Goal: Information Seeking & Learning: Learn about a topic

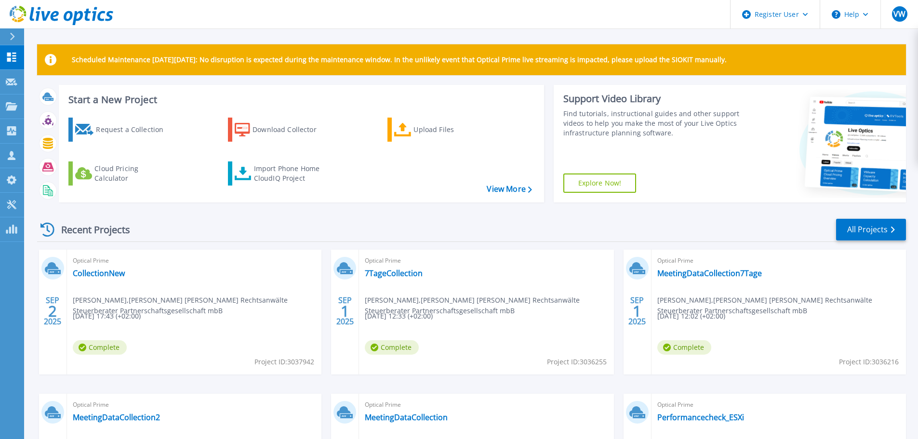
click at [19, 40] on div at bounding box center [16, 36] width 15 height 16
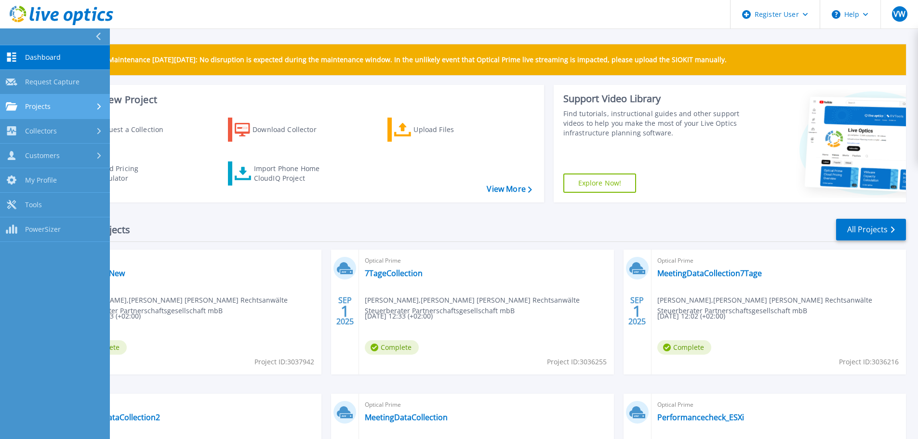
click at [44, 111] on link "Projects Projects" at bounding box center [55, 106] width 110 height 25
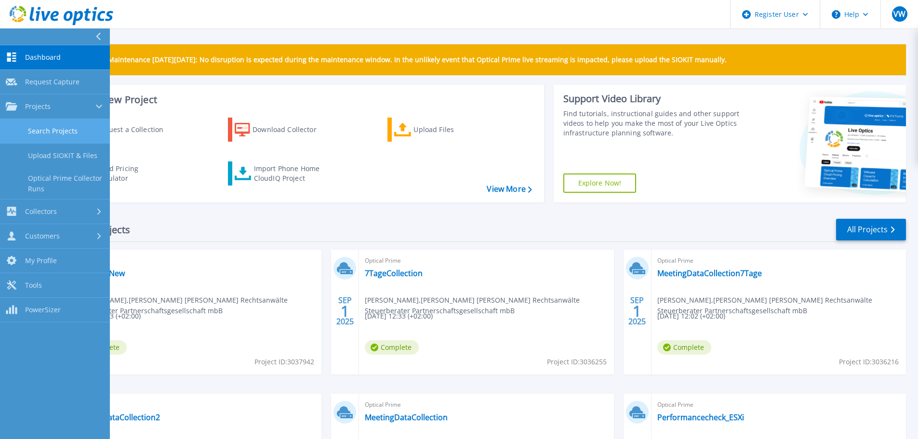
click at [48, 129] on link "Search Projects" at bounding box center [55, 131] width 110 height 25
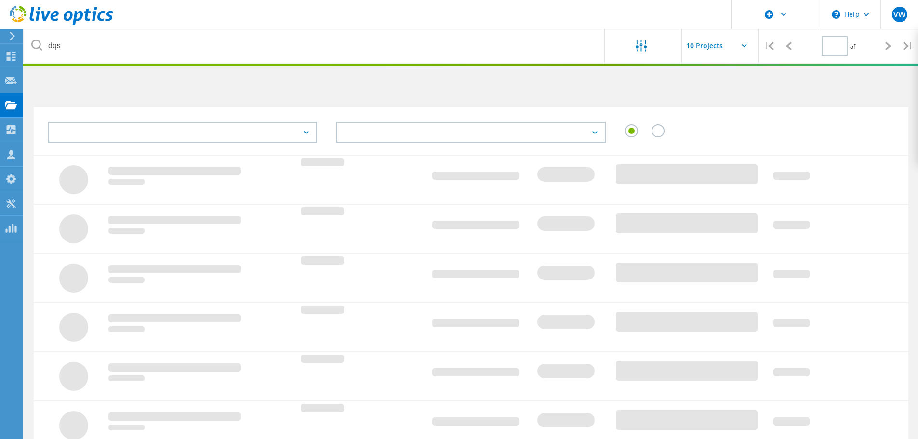
type input "1"
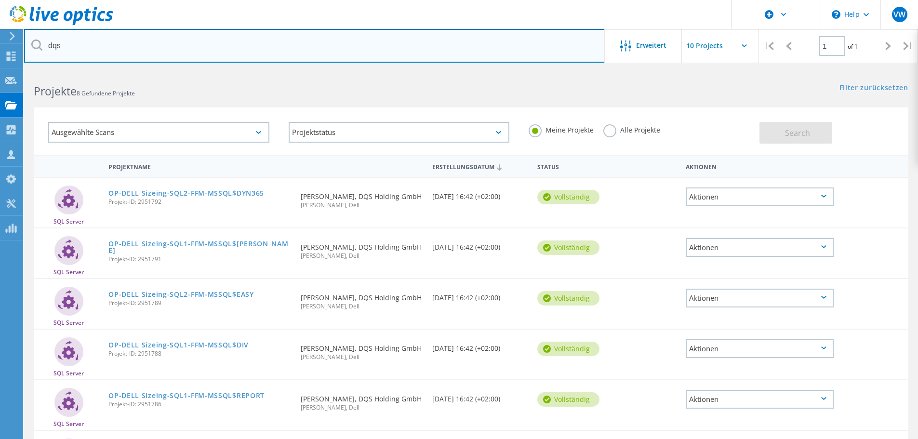
click at [54, 43] on input "dqs" at bounding box center [314, 46] width 581 height 34
type input "asd"
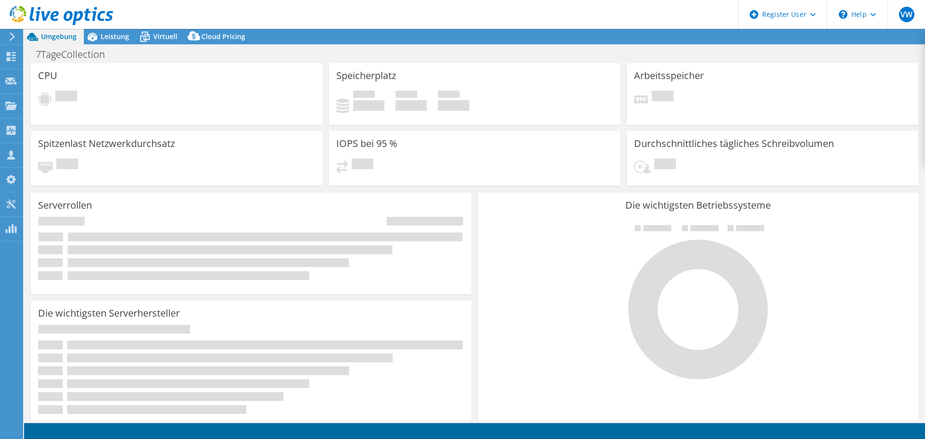
select select "USD"
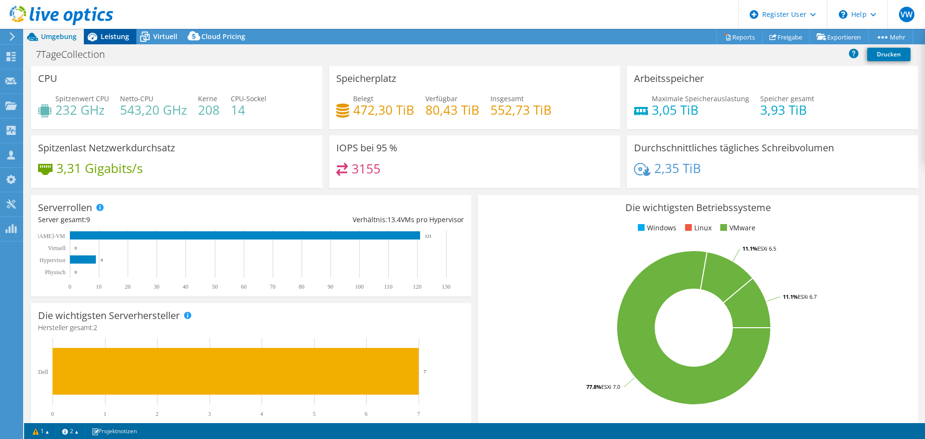
click at [100, 33] on icon at bounding box center [92, 36] width 17 height 17
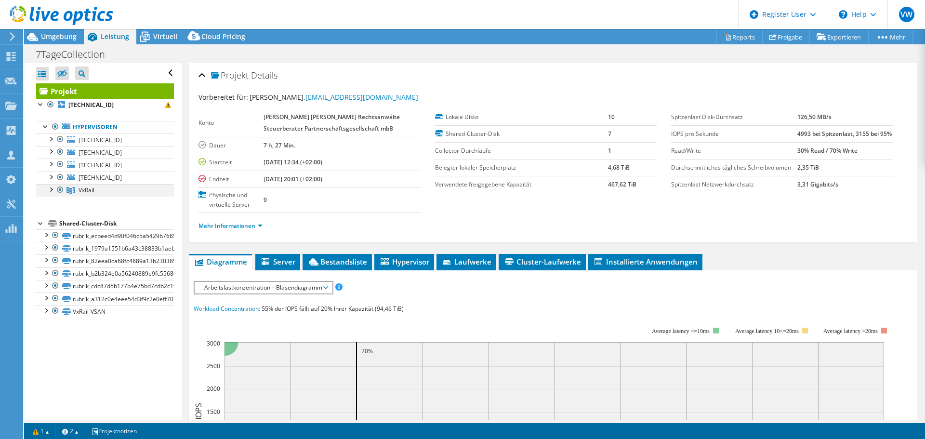
click at [49, 187] on div at bounding box center [51, 189] width 10 height 10
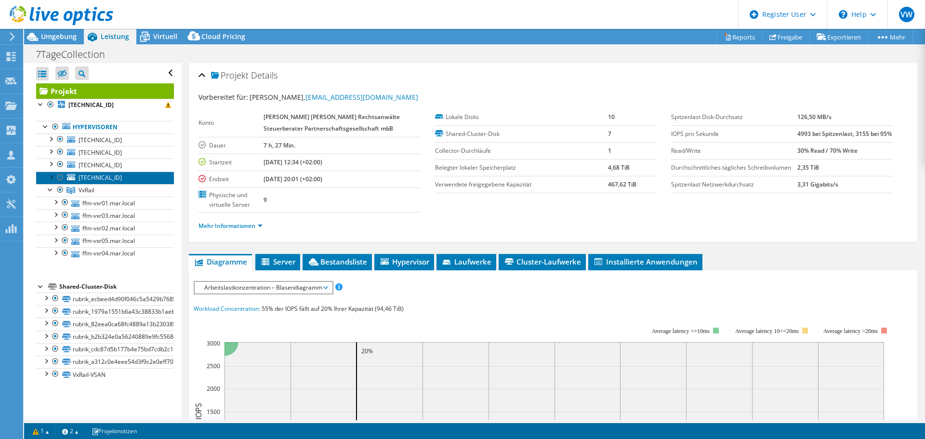
click at [98, 174] on span "[TECHNICAL_ID]" at bounding box center [100, 177] width 43 height 8
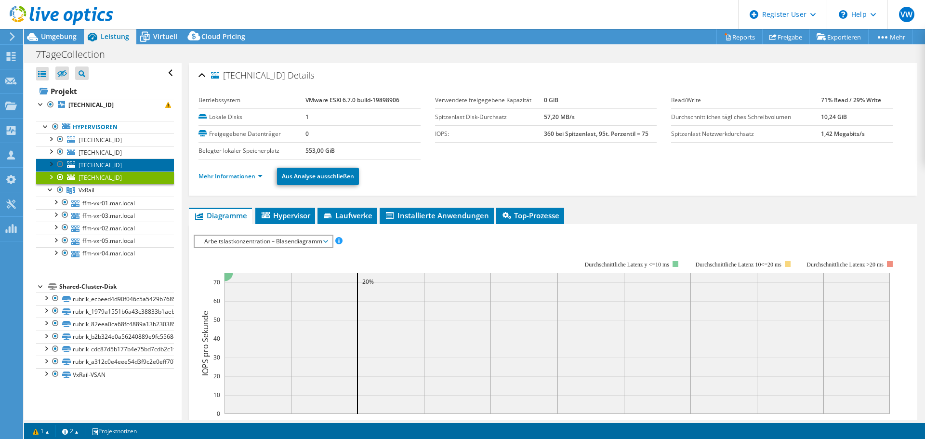
click at [101, 161] on span "192.168.200.9" at bounding box center [100, 165] width 43 height 8
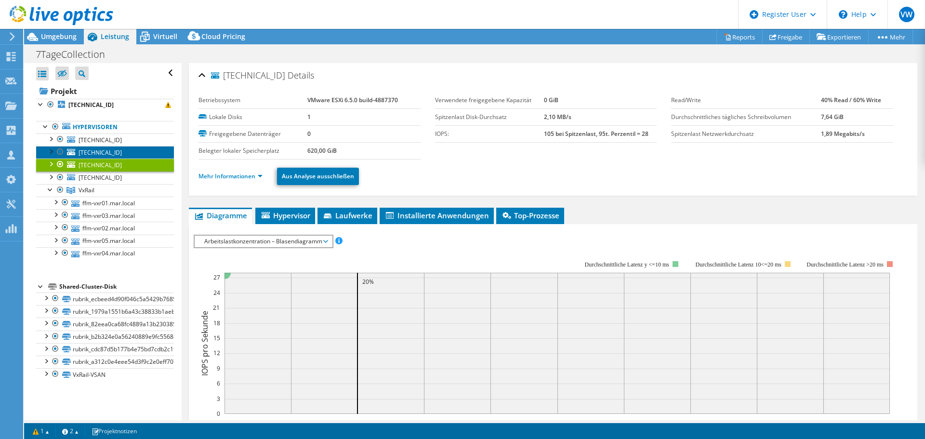
click at [102, 153] on span "10.40.31.101" at bounding box center [100, 152] width 43 height 8
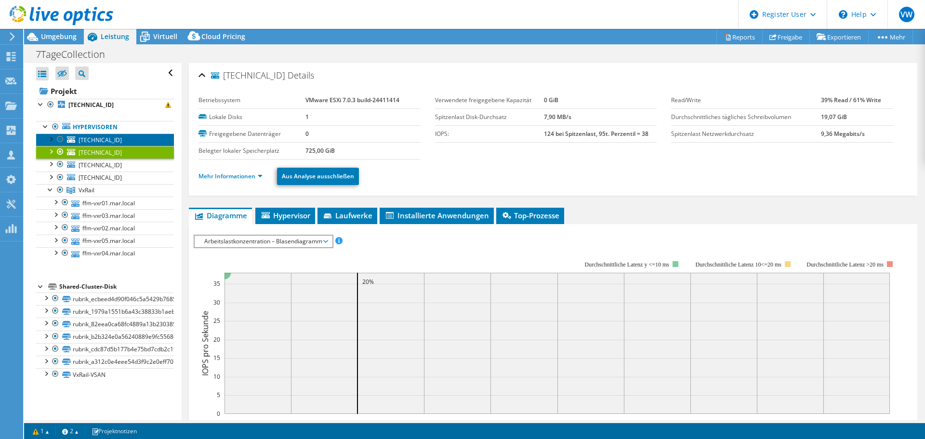
click at [103, 138] on span "10.30.20.50" at bounding box center [100, 140] width 43 height 8
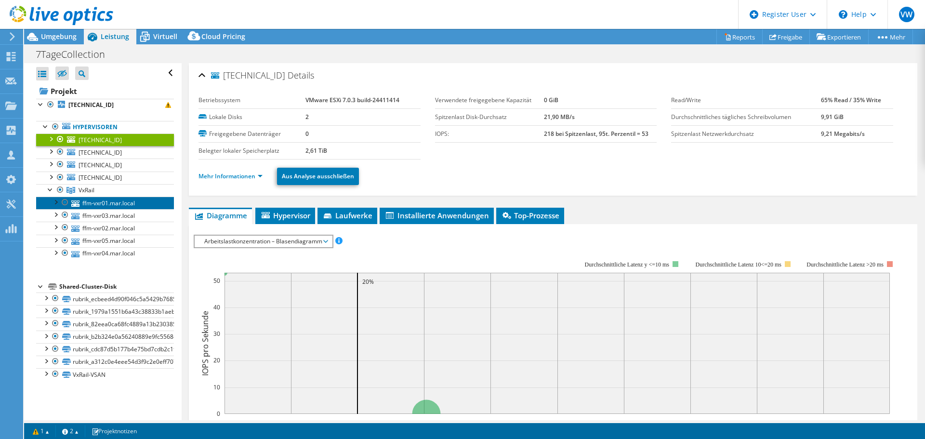
click at [87, 205] on link "ffm-vxr01.mar.local" at bounding box center [105, 203] width 138 height 13
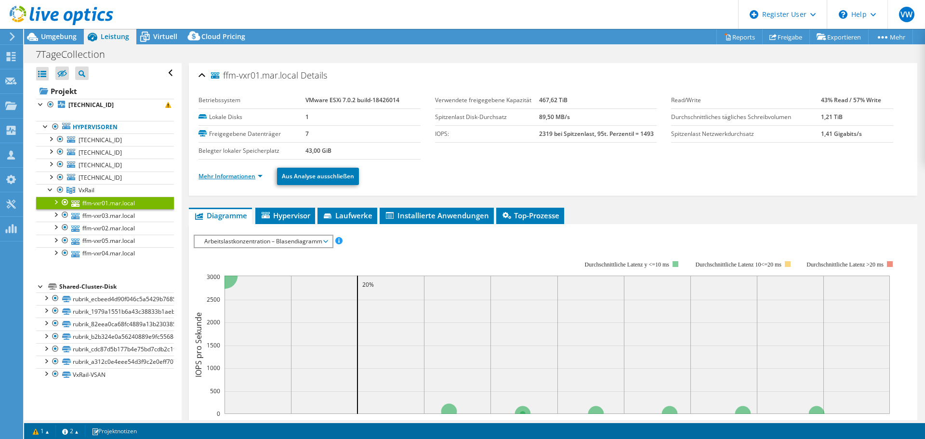
click at [241, 176] on link "Mehr Informationen" at bounding box center [231, 176] width 64 height 8
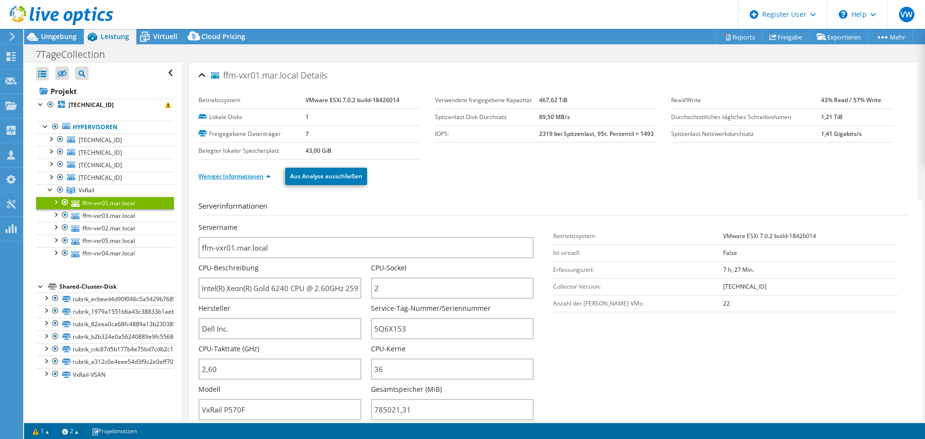
click at [230, 174] on link "Weniger Informationen" at bounding box center [235, 176] width 72 height 8
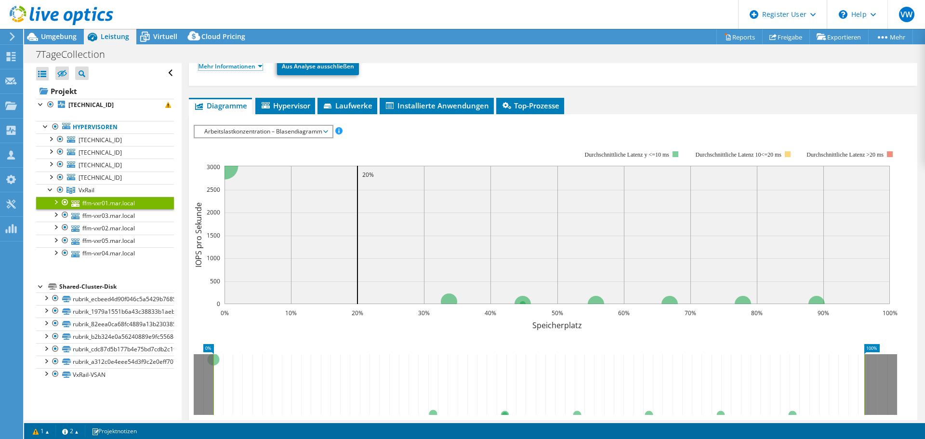
scroll to position [145, 0]
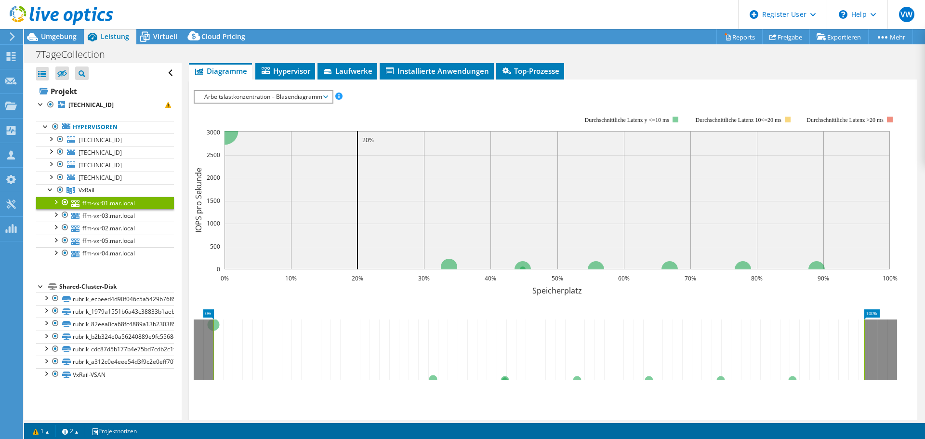
click at [248, 98] on span "Arbeitslastkonzentration – Blasendiagramm" at bounding box center [263, 97] width 128 height 12
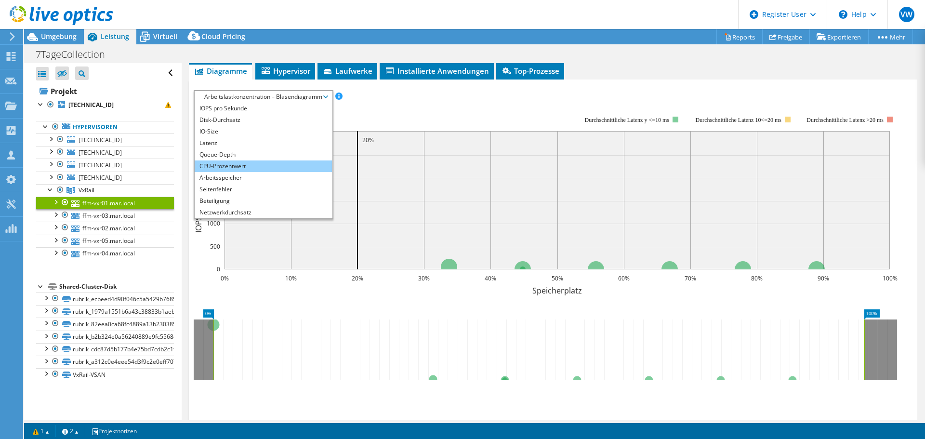
click at [220, 166] on li "CPU-Prozentwert" at bounding box center [263, 166] width 137 height 12
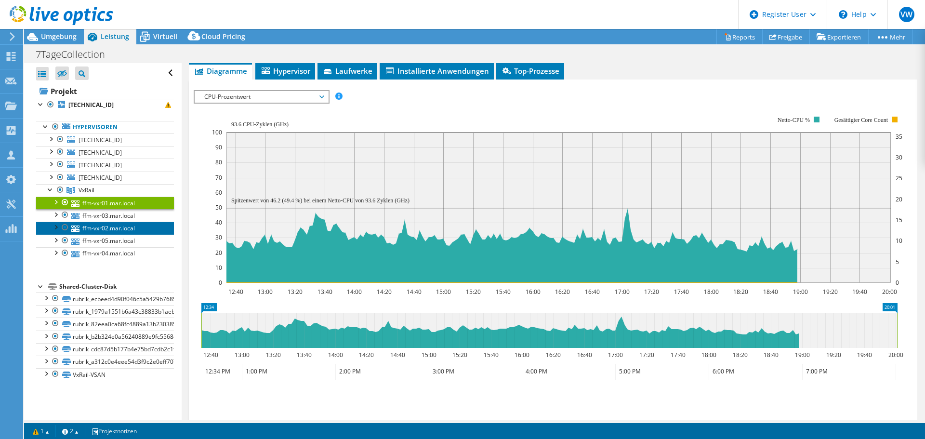
click at [143, 230] on link "ffm-vxr02.mar.local" at bounding box center [105, 228] width 138 height 13
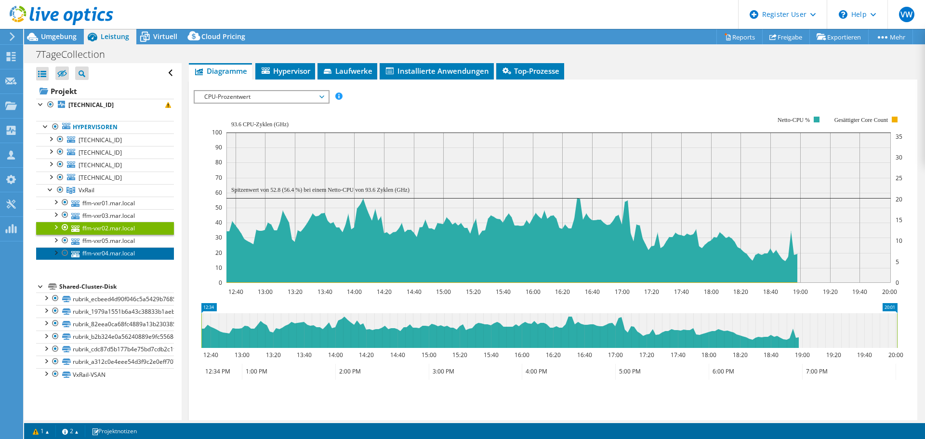
click at [137, 251] on link "ffm-vxr04.mar.local" at bounding box center [105, 253] width 138 height 13
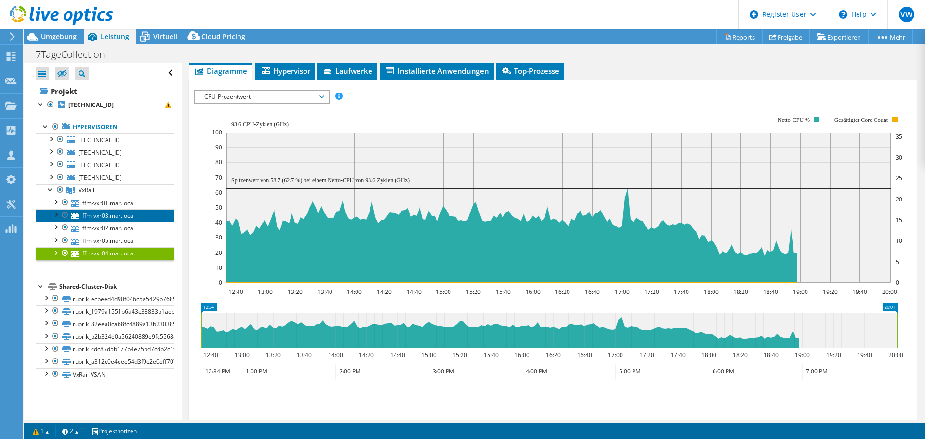
click at [129, 217] on link "ffm-vxr03.mar.local" at bounding box center [105, 215] width 138 height 13
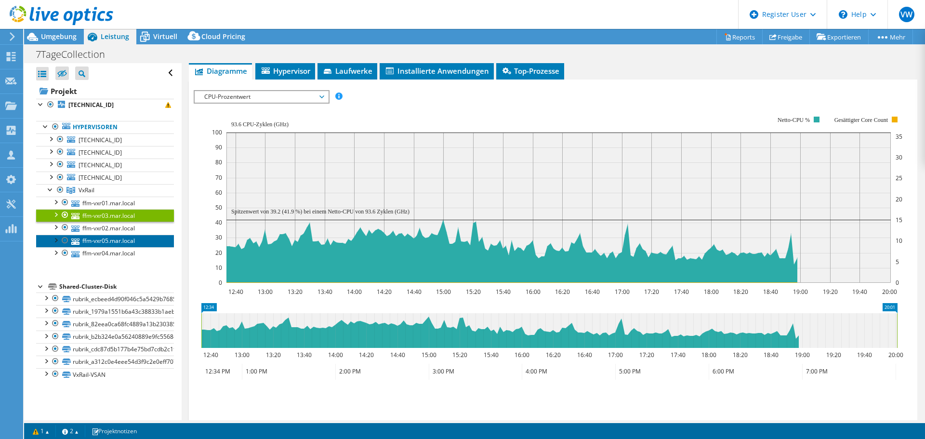
click at [129, 239] on link "ffm-vxr05.mar.local" at bounding box center [105, 241] width 138 height 13
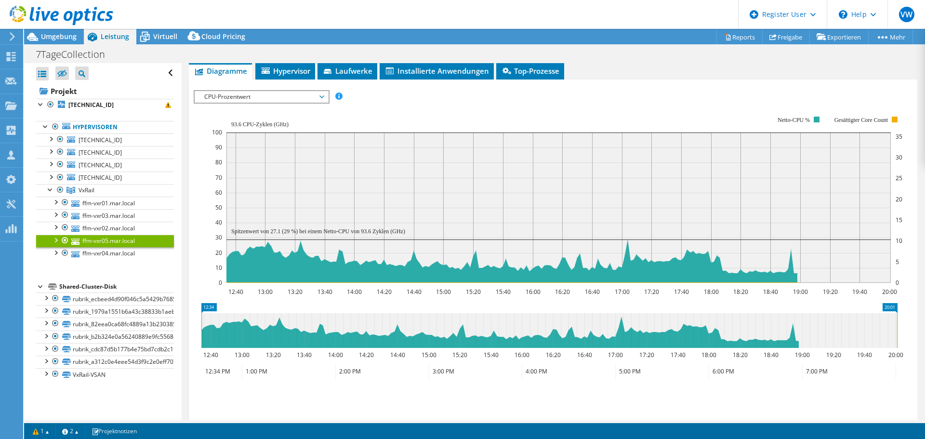
click at [232, 98] on span "CPU-Prozentwert" at bounding box center [261, 97] width 124 height 12
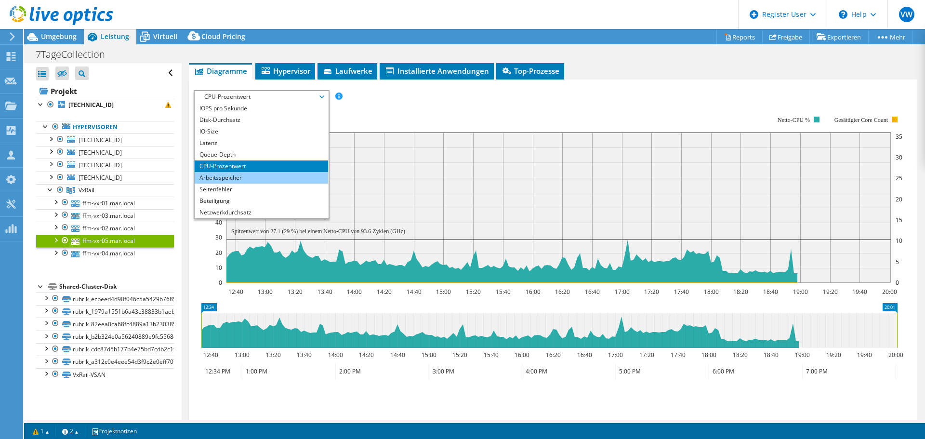
click at [276, 182] on li "Arbeitsspeicher" at bounding box center [261, 178] width 133 height 12
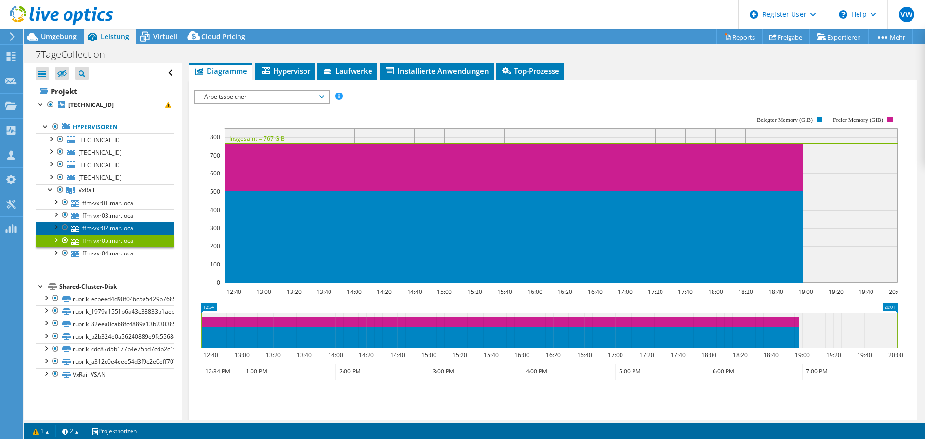
click at [140, 230] on link "ffm-vxr02.mar.local" at bounding box center [105, 228] width 138 height 13
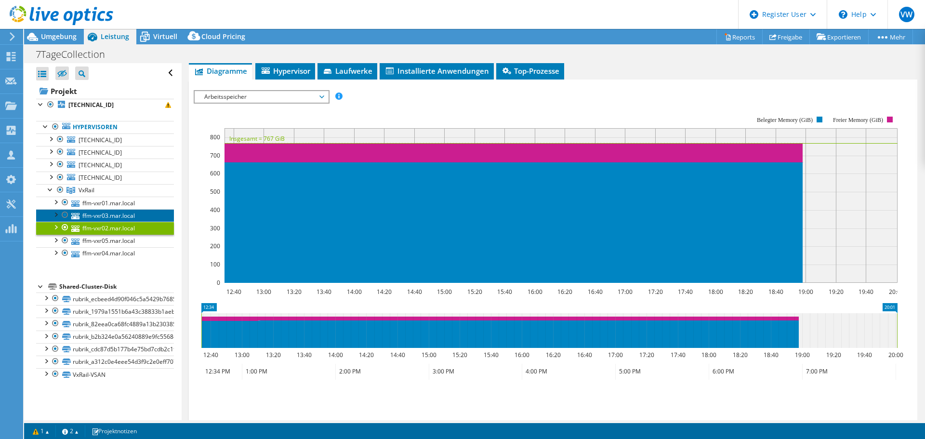
click at [133, 216] on link "ffm-vxr03.mar.local" at bounding box center [105, 215] width 138 height 13
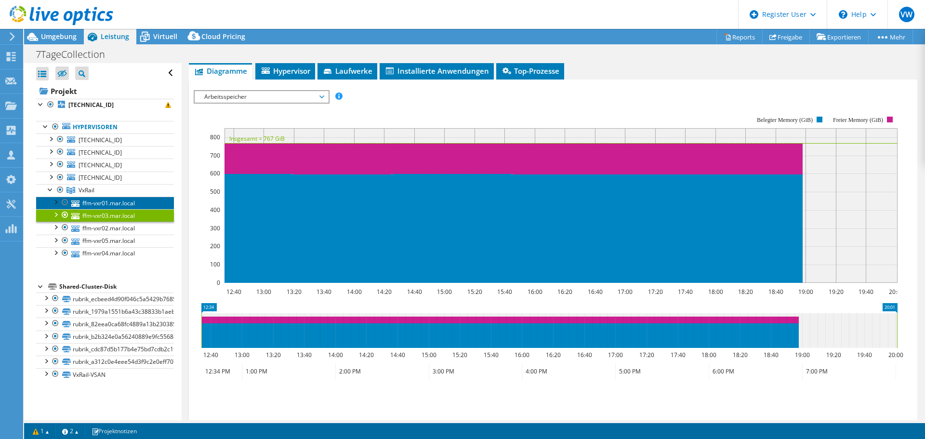
click at [132, 203] on link "ffm-vxr01.mar.local" at bounding box center [105, 203] width 138 height 13
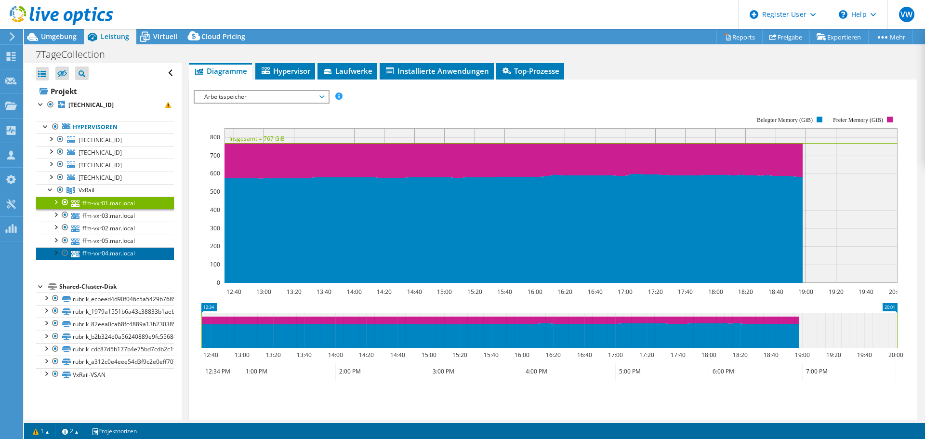
click at [126, 251] on link "ffm-vxr04.mar.local" at bounding box center [105, 253] width 138 height 13
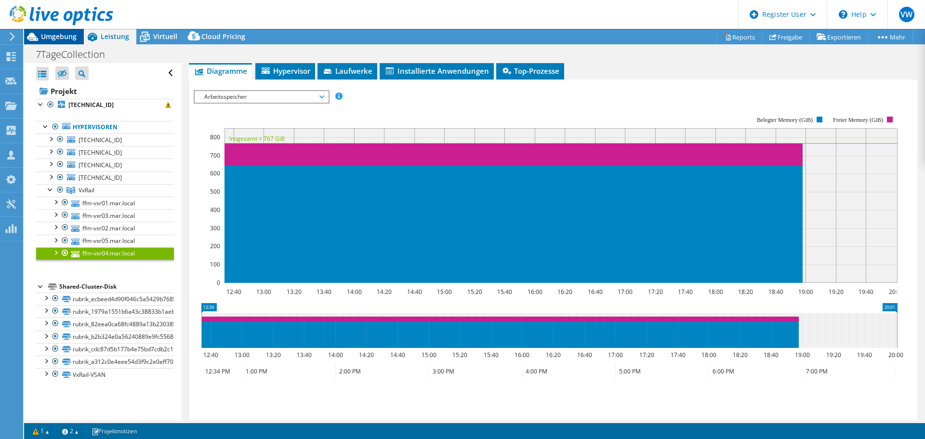
click at [58, 38] on span "Umgebung" at bounding box center [59, 36] width 36 height 9
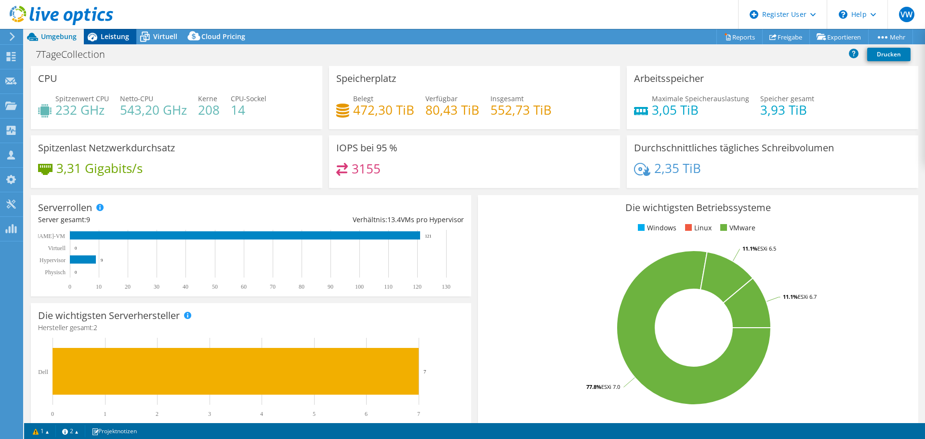
click at [94, 36] on icon at bounding box center [93, 37] width 10 height 9
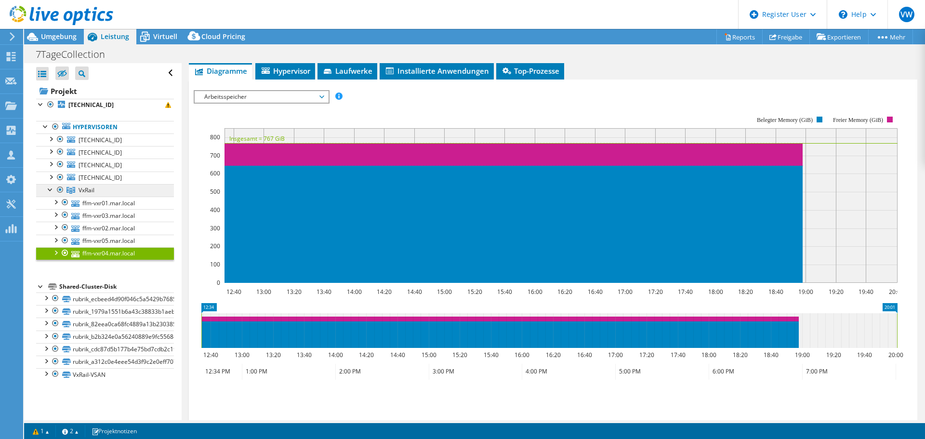
click at [91, 188] on span "VxRail" at bounding box center [87, 190] width 16 height 8
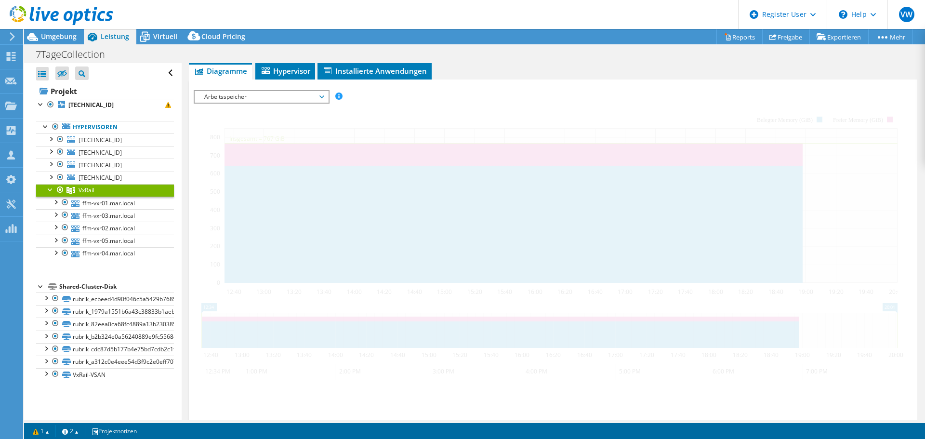
scroll to position [138, 0]
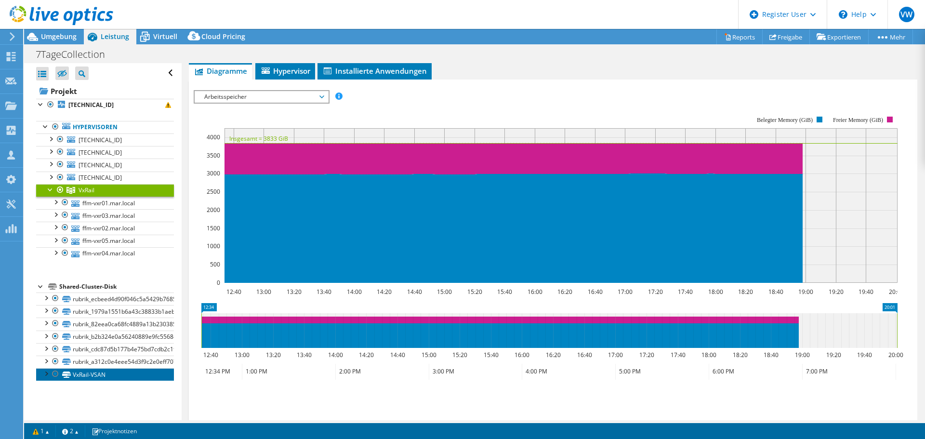
click at [101, 377] on link "VxRail-VSAN" at bounding box center [105, 374] width 138 height 13
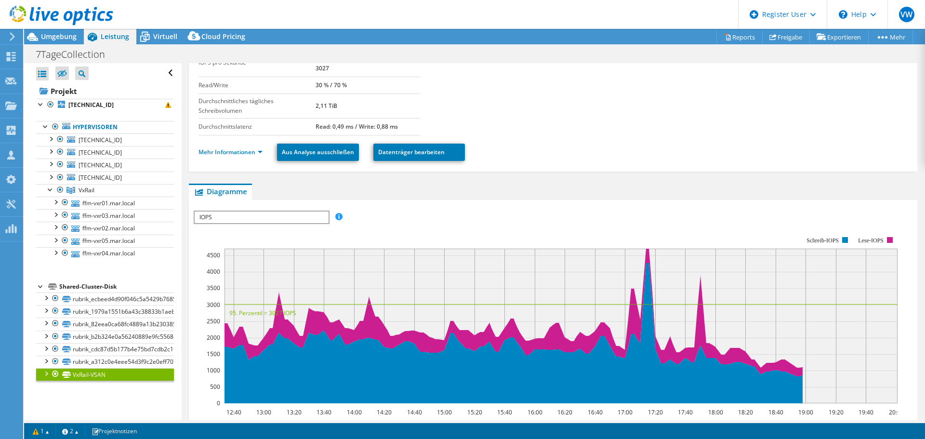
scroll to position [0, 0]
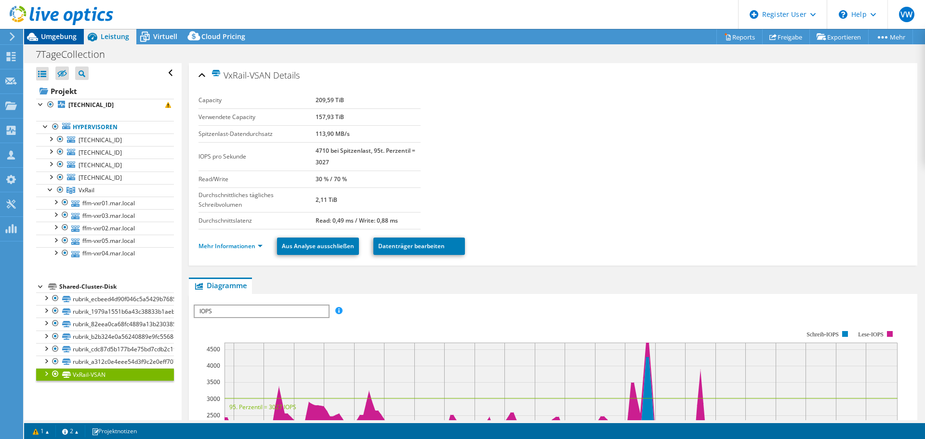
click at [63, 40] on span "Umgebung" at bounding box center [59, 36] width 36 height 9
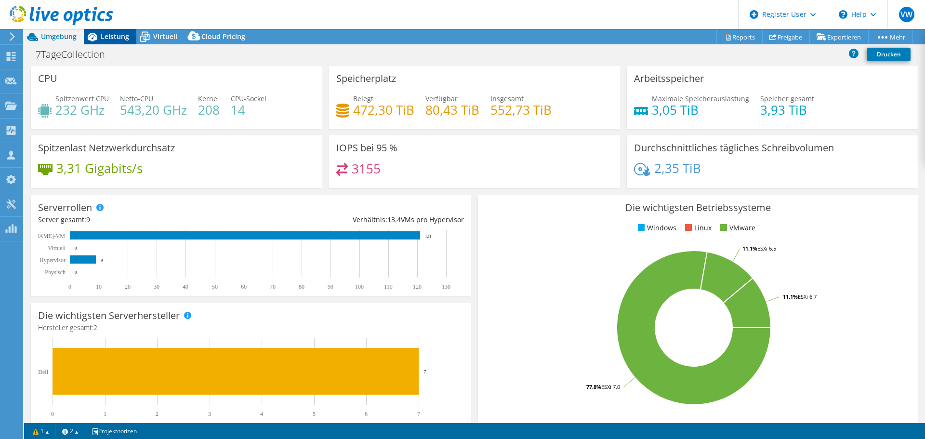
click at [96, 40] on icon at bounding box center [92, 36] width 17 height 17
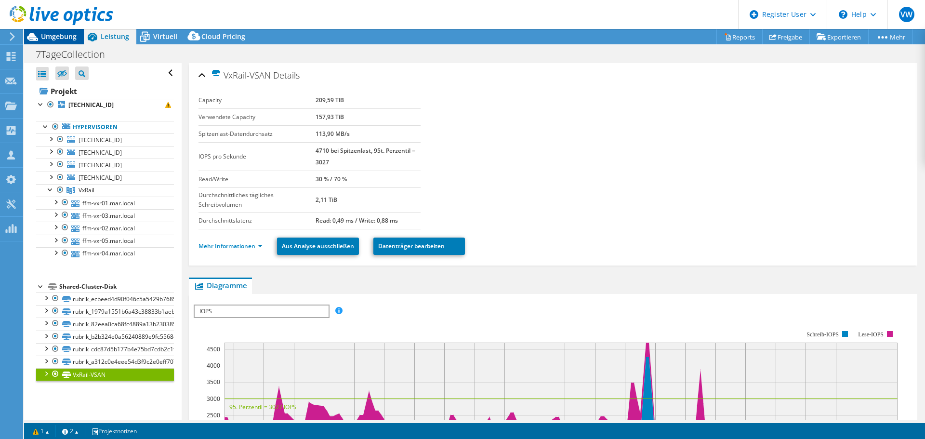
click at [52, 36] on span "Umgebung" at bounding box center [59, 36] width 36 height 9
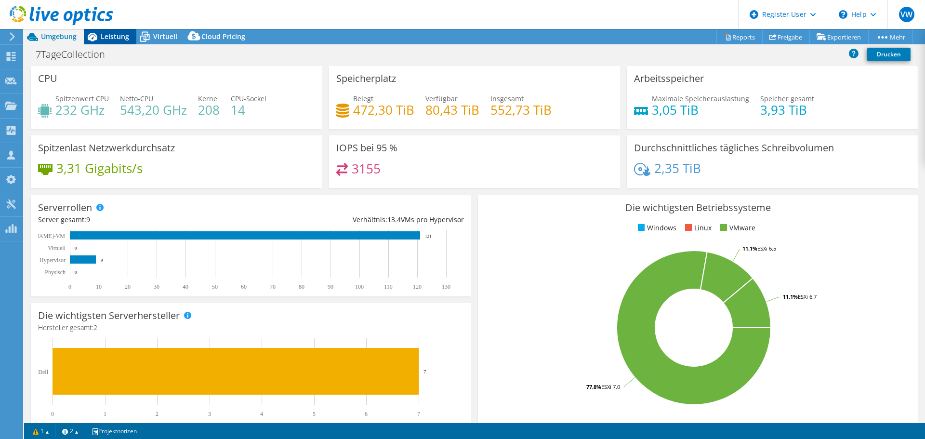
click at [109, 39] on span "Leistung" at bounding box center [115, 36] width 28 height 9
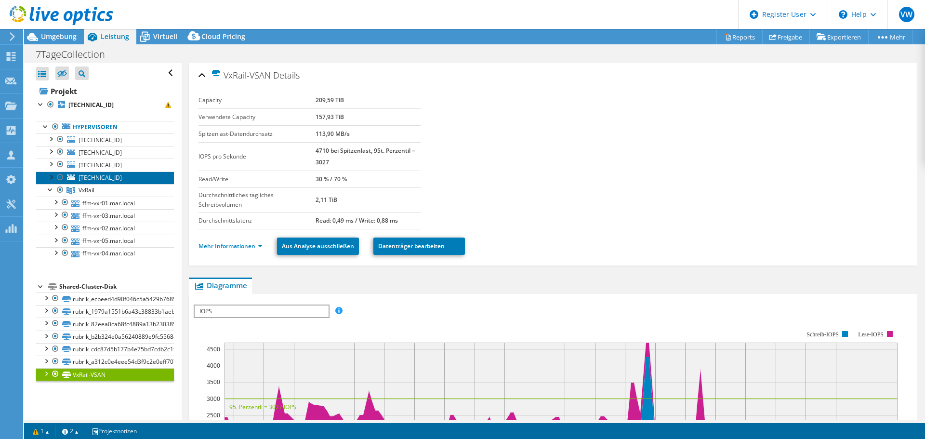
click at [114, 176] on span "192.168.122.5" at bounding box center [100, 177] width 43 height 8
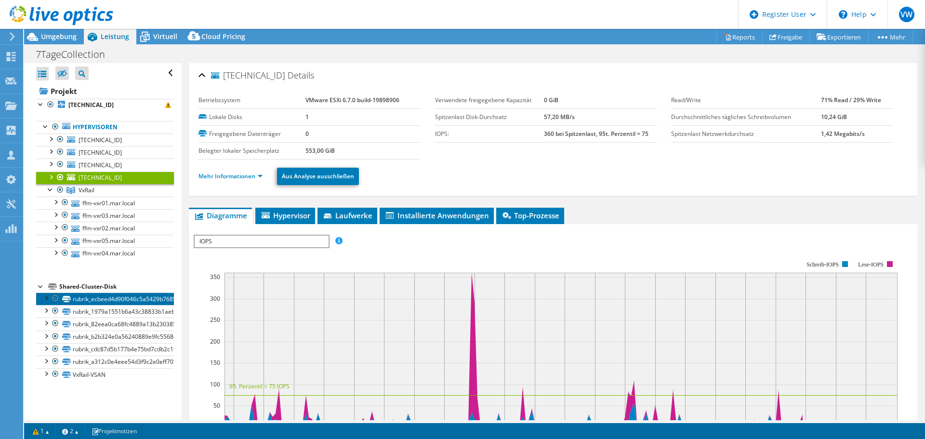
click at [86, 296] on link "rubrik_ecbeed4d90f046c5a5429b7685faf492" at bounding box center [105, 298] width 138 height 13
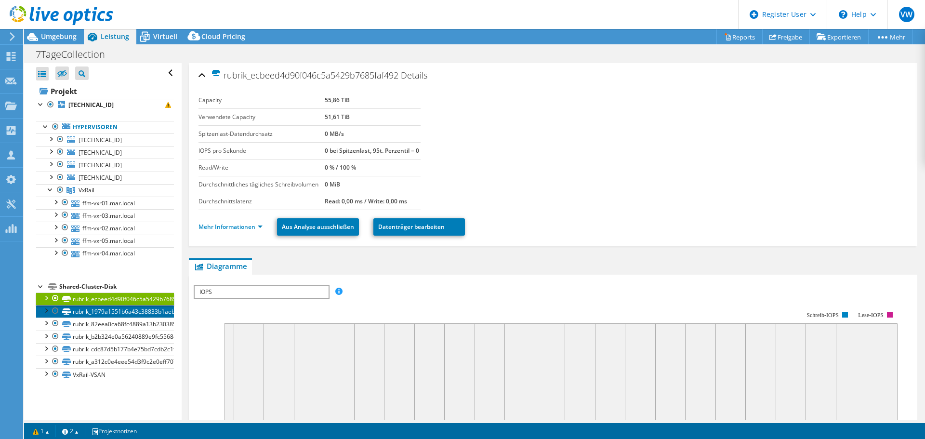
click at [95, 310] on link "rubrik_1979a1551b6a43c38833b1aeb114dc28" at bounding box center [105, 311] width 138 height 13
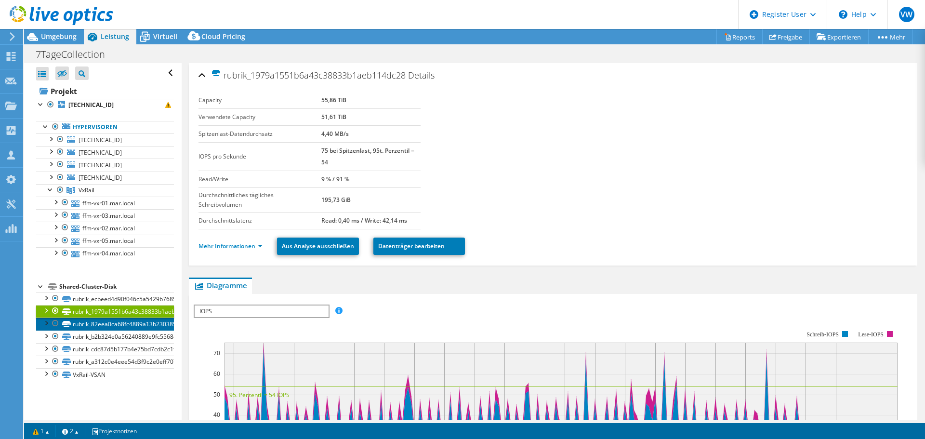
click at [95, 319] on link "rubrik_82eea0ca68fc4889a13b230385287d5d" at bounding box center [105, 324] width 138 height 13
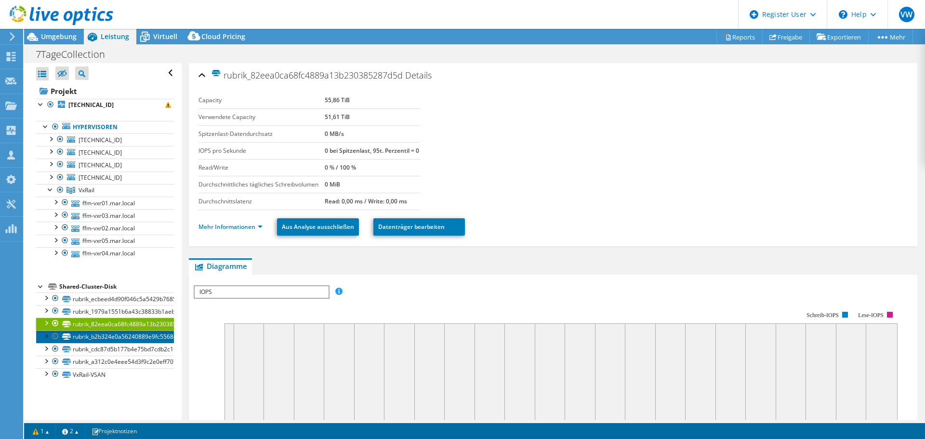
click at [95, 334] on link "rubrik_b2b324e0a56240889e9fc5568caad57d" at bounding box center [105, 337] width 138 height 13
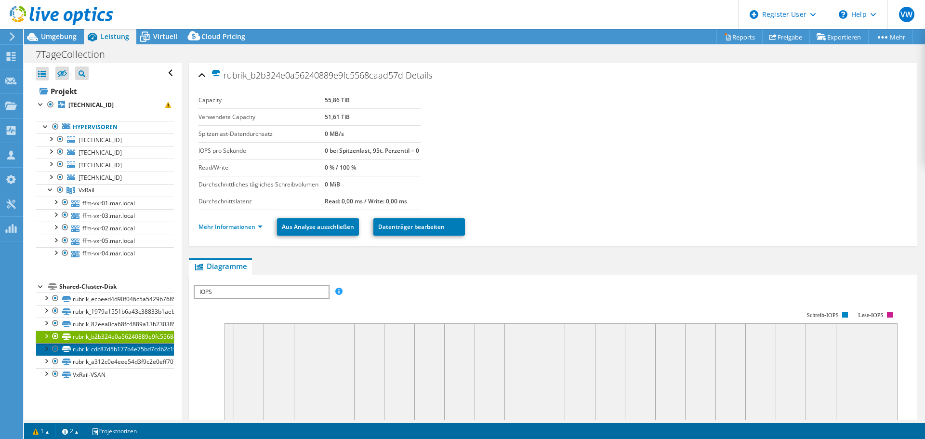
click at [94, 347] on link "rubrik_cdc87d5b177b4e75bd7cdb2c1f5e1664" at bounding box center [105, 349] width 138 height 13
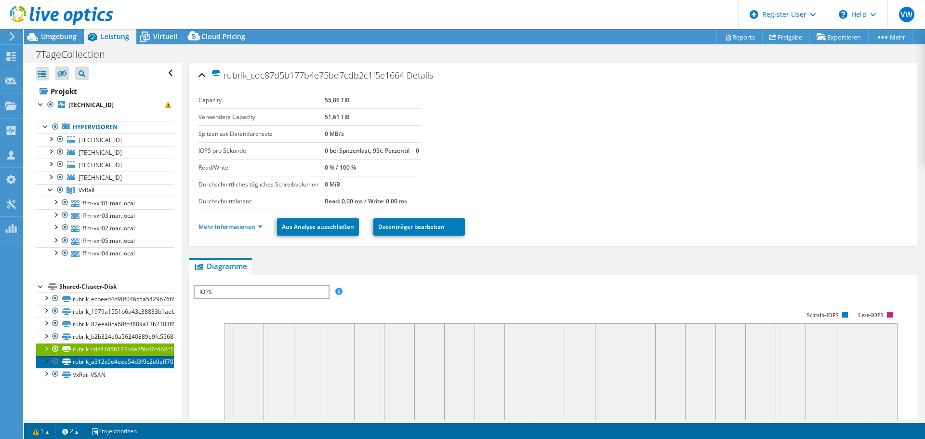
click at [91, 358] on link "rubrik_a312c0e4eee54d3f9c2e0eff7079d2f2" at bounding box center [105, 362] width 138 height 13
click at [50, 30] on div at bounding box center [56, 16] width 113 height 32
click at [50, 31] on div at bounding box center [56, 16] width 113 height 32
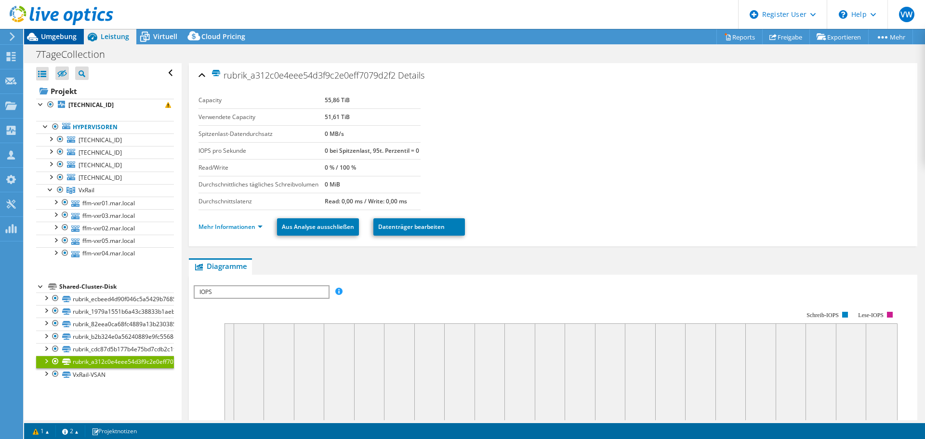
click at [50, 39] on span "Umgebung" at bounding box center [59, 36] width 36 height 9
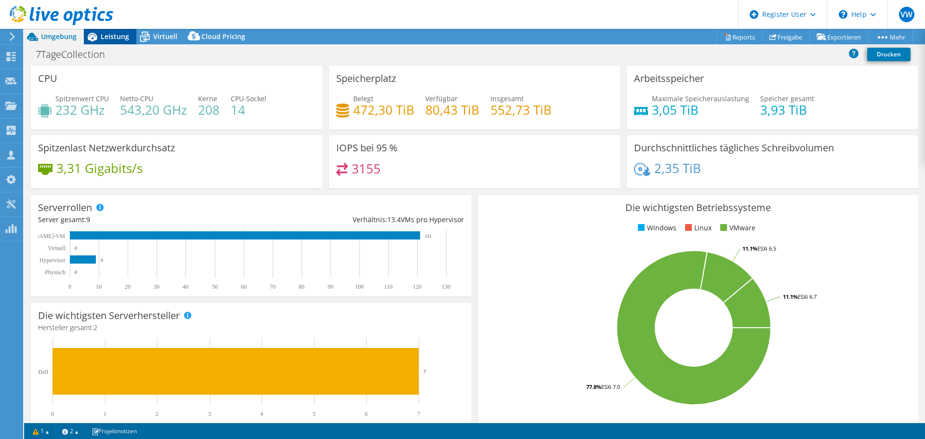
click at [100, 38] on icon at bounding box center [92, 36] width 17 height 17
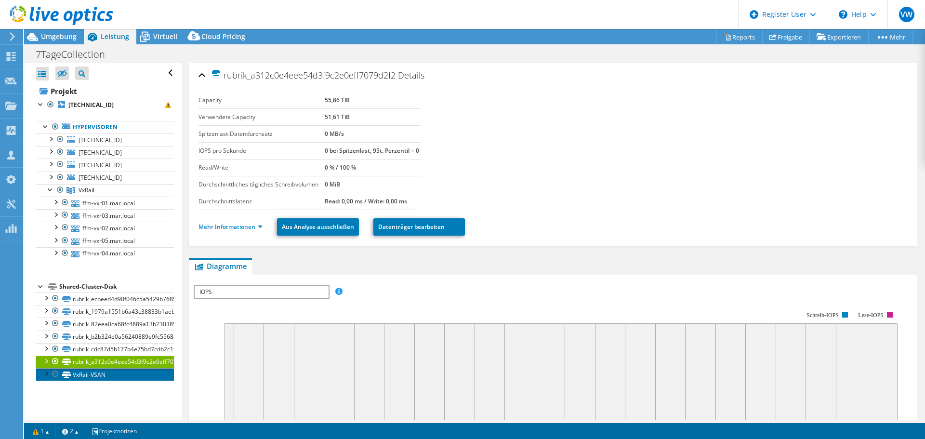
click at [86, 376] on link "VxRail-VSAN" at bounding box center [105, 374] width 138 height 13
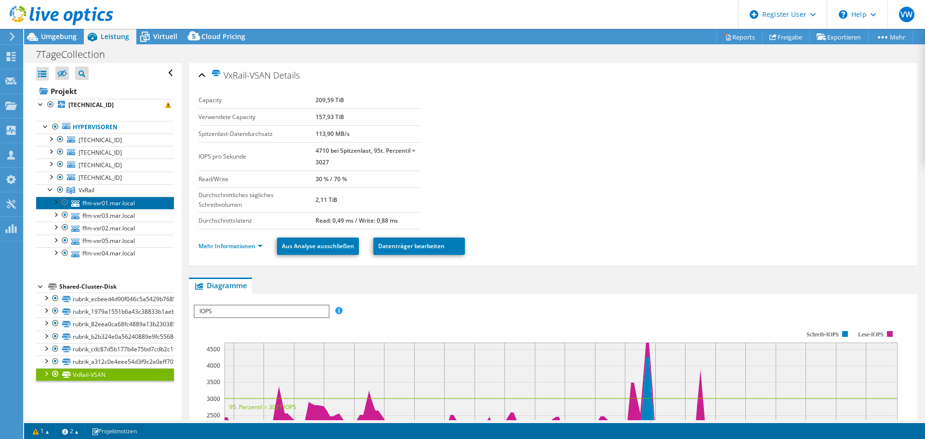
click at [85, 203] on link "ffm-vxr01.mar.local" at bounding box center [105, 203] width 138 height 13
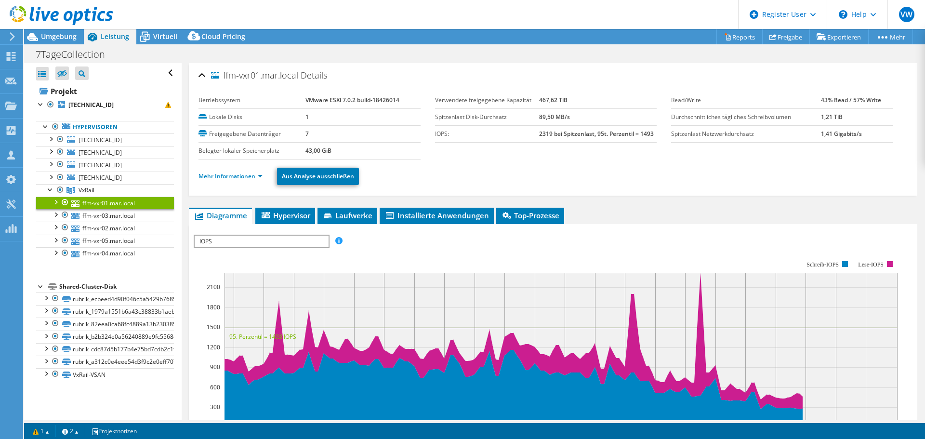
click at [251, 175] on link "Mehr Informationen" at bounding box center [231, 176] width 64 height 8
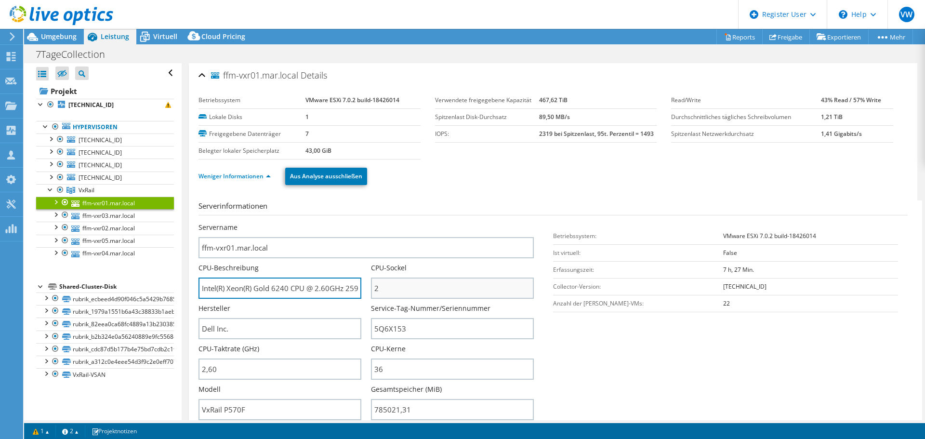
scroll to position [0, 18]
drag, startPoint x: 255, startPoint y: 292, endPoint x: 430, endPoint y: 298, distance: 175.5
click at [430, 223] on div "Servername ffm-vxr01.mar.local CPU-Beschreibung Intel(R) Xeon(R) Gold 6240 CPU …" at bounding box center [371, 223] width 345 height 0
click at [159, 33] on span "Virtuell" at bounding box center [165, 36] width 24 height 9
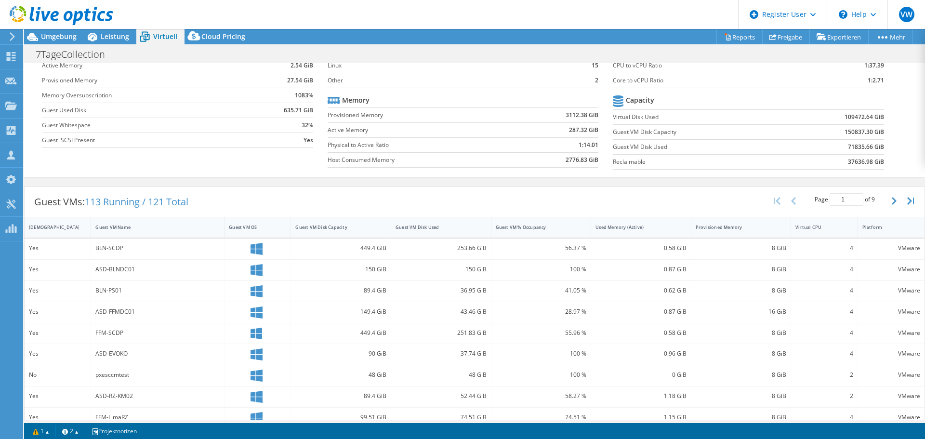
scroll to position [99, 0]
